Goal: Information Seeking & Learning: Learn about a topic

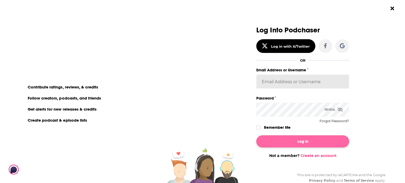
type input "[PERSON_NAME][EMAIL_ADDRESS][PERSON_NAME][DOMAIN_NAME]"
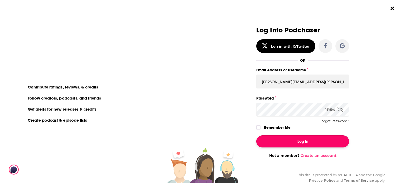
click at [302, 139] on button "Log In" at bounding box center [302, 142] width 93 height 12
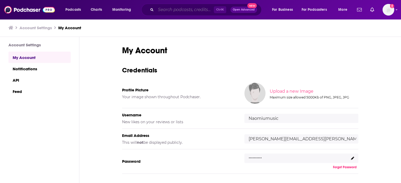
click at [197, 12] on input "Search podcasts, credits, & more..." at bounding box center [185, 10] width 58 height 8
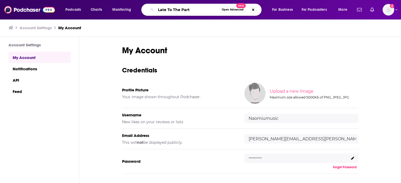
type input "Late To The Party"
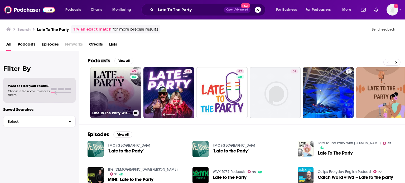
click at [139, 82] on div "63" at bounding box center [134, 89] width 9 height 41
